Goal: Check status

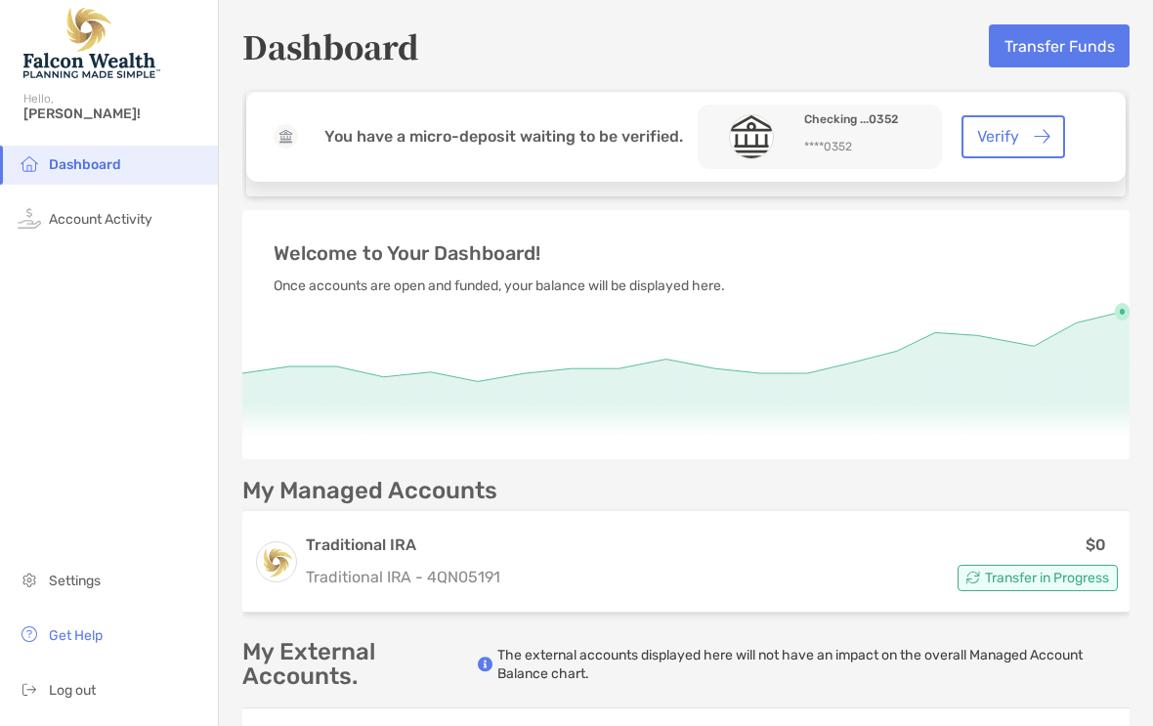
click at [996, 140] on button "Verify" at bounding box center [1014, 136] width 104 height 43
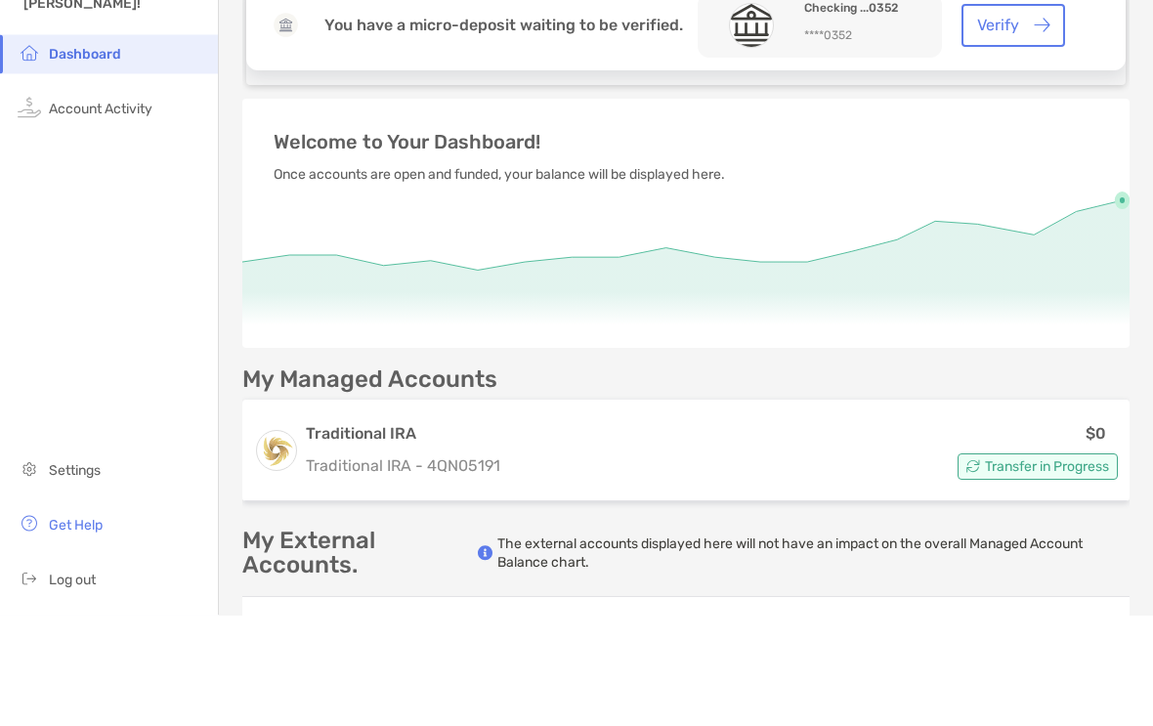
scroll to position [32, 0]
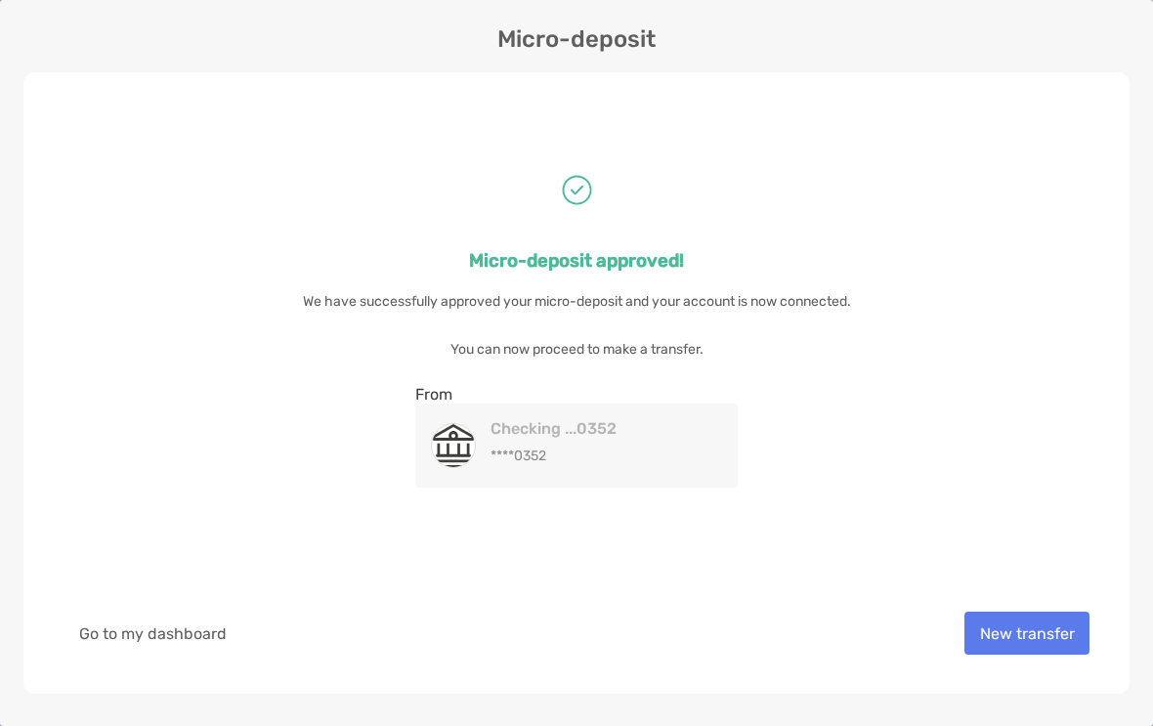
click at [164, 626] on button "Go to my dashboard" at bounding box center [153, 633] width 178 height 43
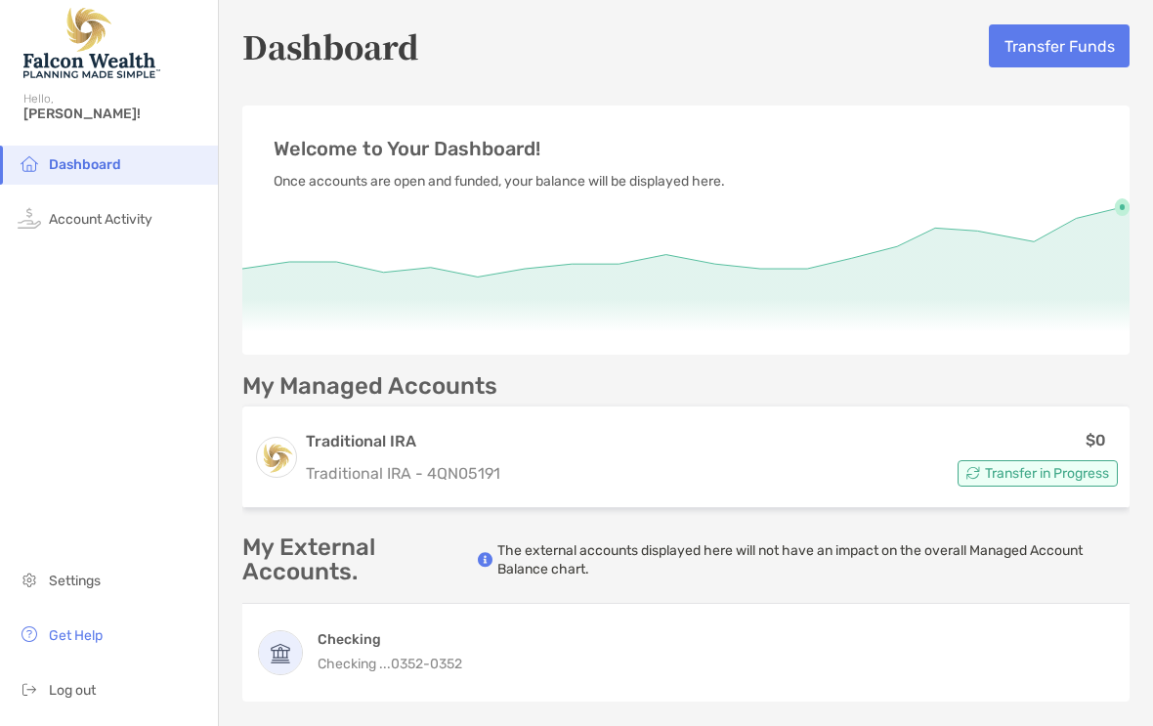
click at [152, 211] on span "Account Activity" at bounding box center [101, 219] width 104 height 17
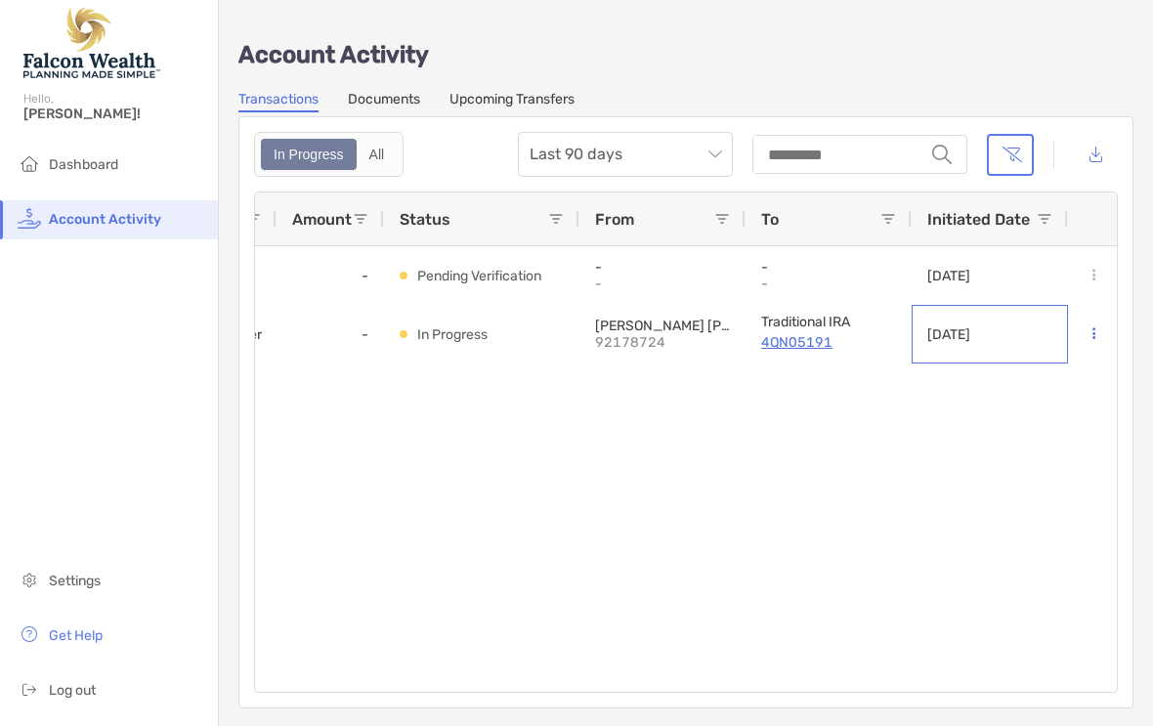
scroll to position [0, 47]
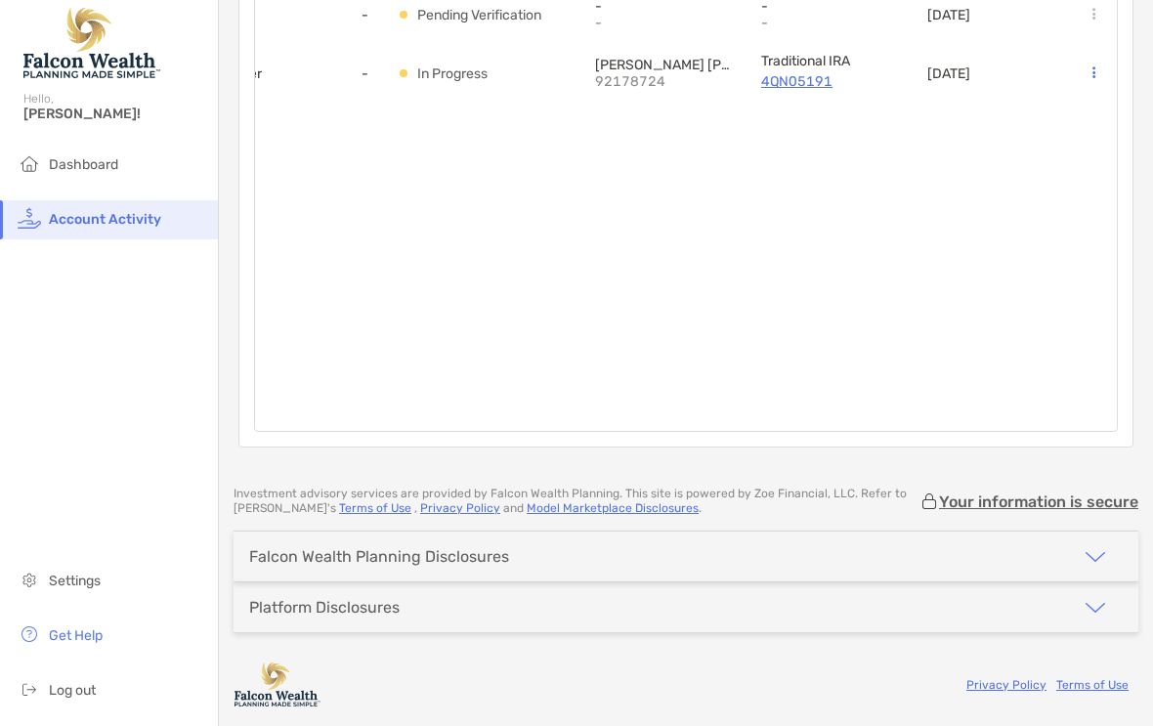
click at [103, 173] on span "Dashboard" at bounding box center [83, 164] width 69 height 17
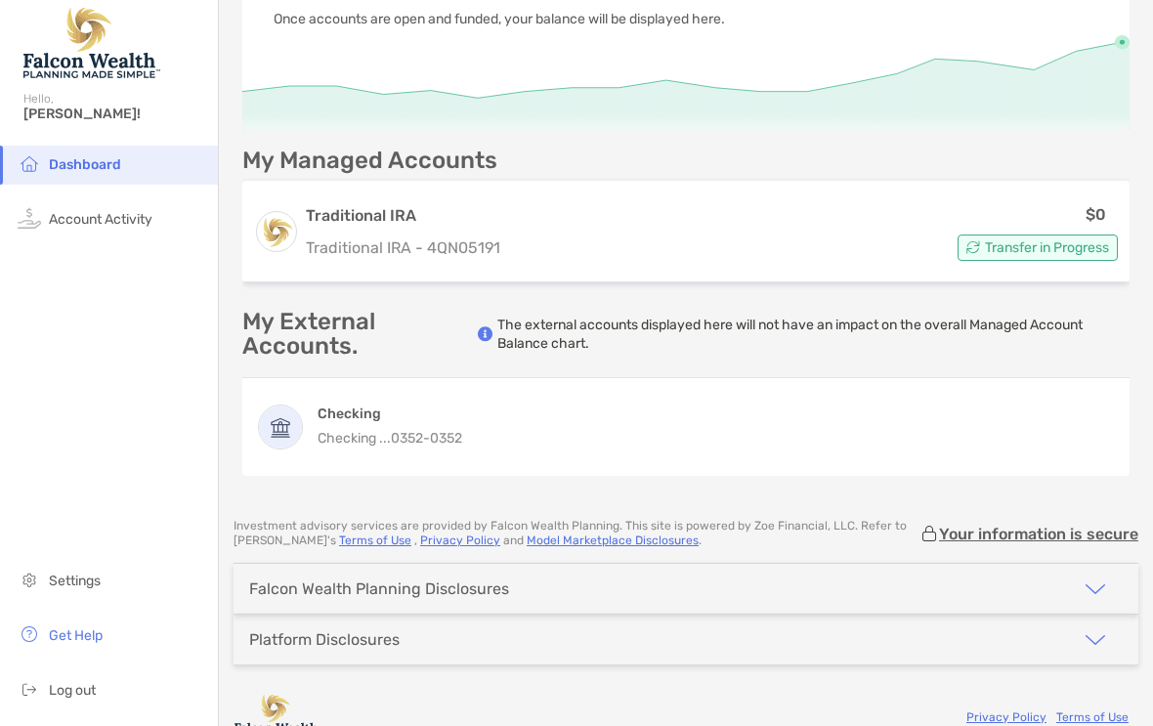
click at [376, 433] on span "Checking ...0352 -" at bounding box center [374, 438] width 112 height 17
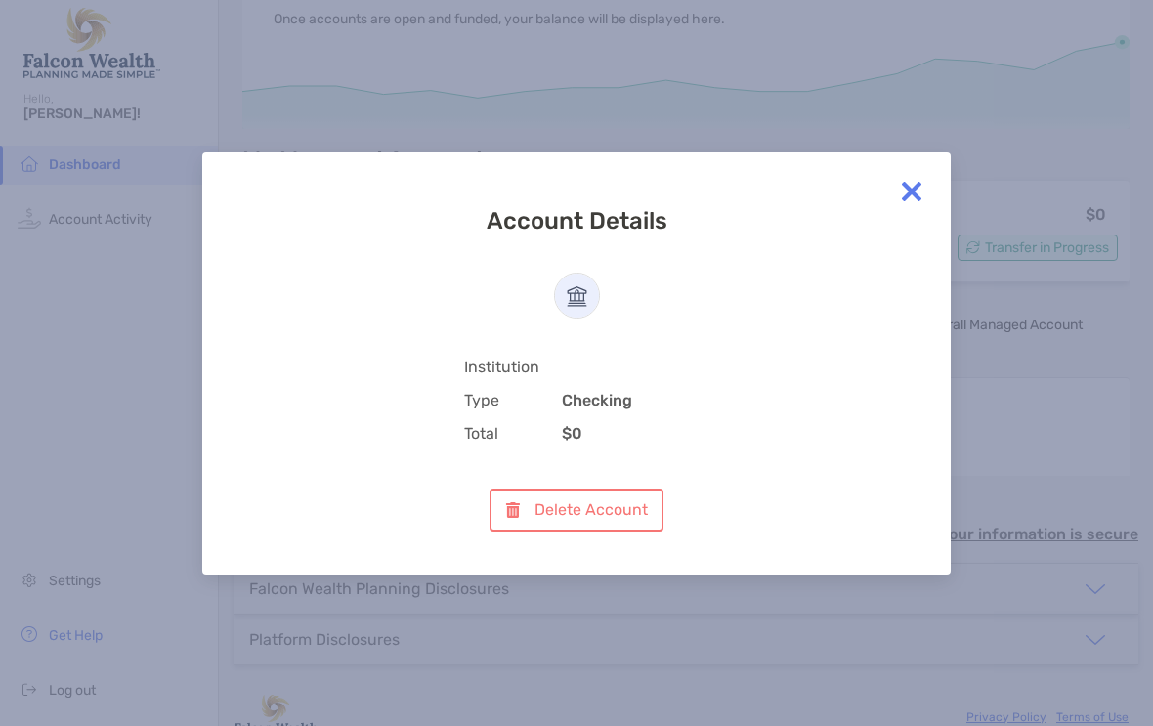
click at [901, 184] on img at bounding box center [911, 191] width 39 height 39
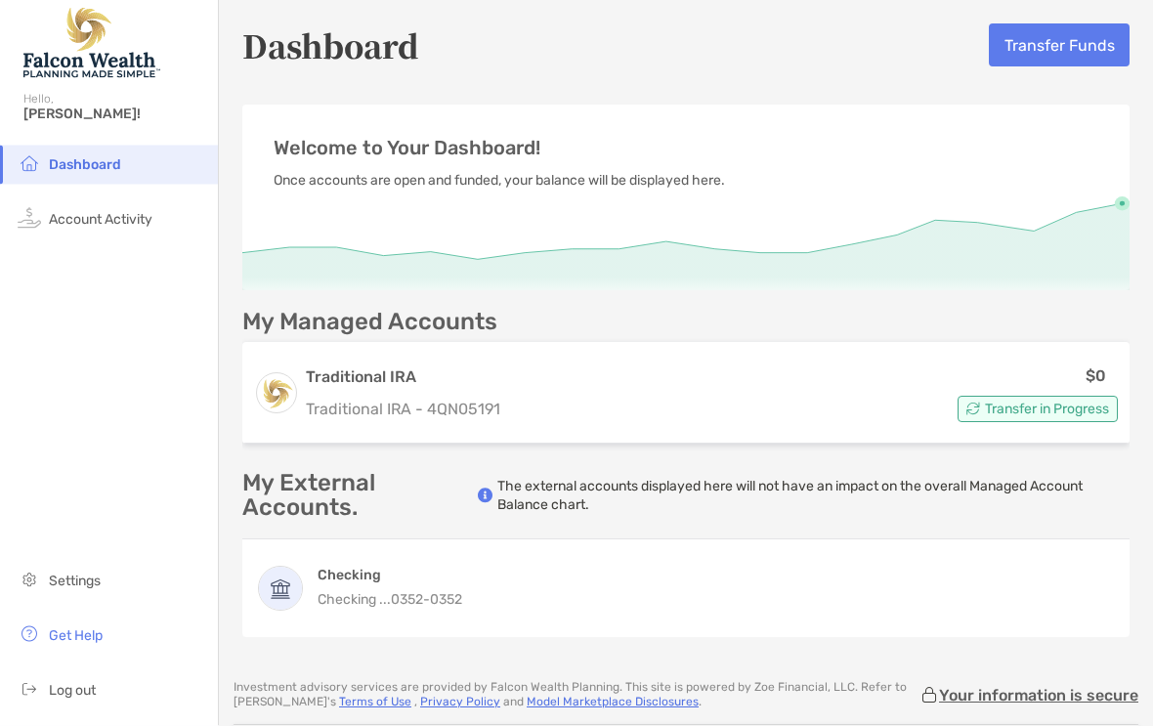
click at [70, 699] on span "Log out" at bounding box center [72, 690] width 47 height 17
